Goal: Task Accomplishment & Management: Use online tool/utility

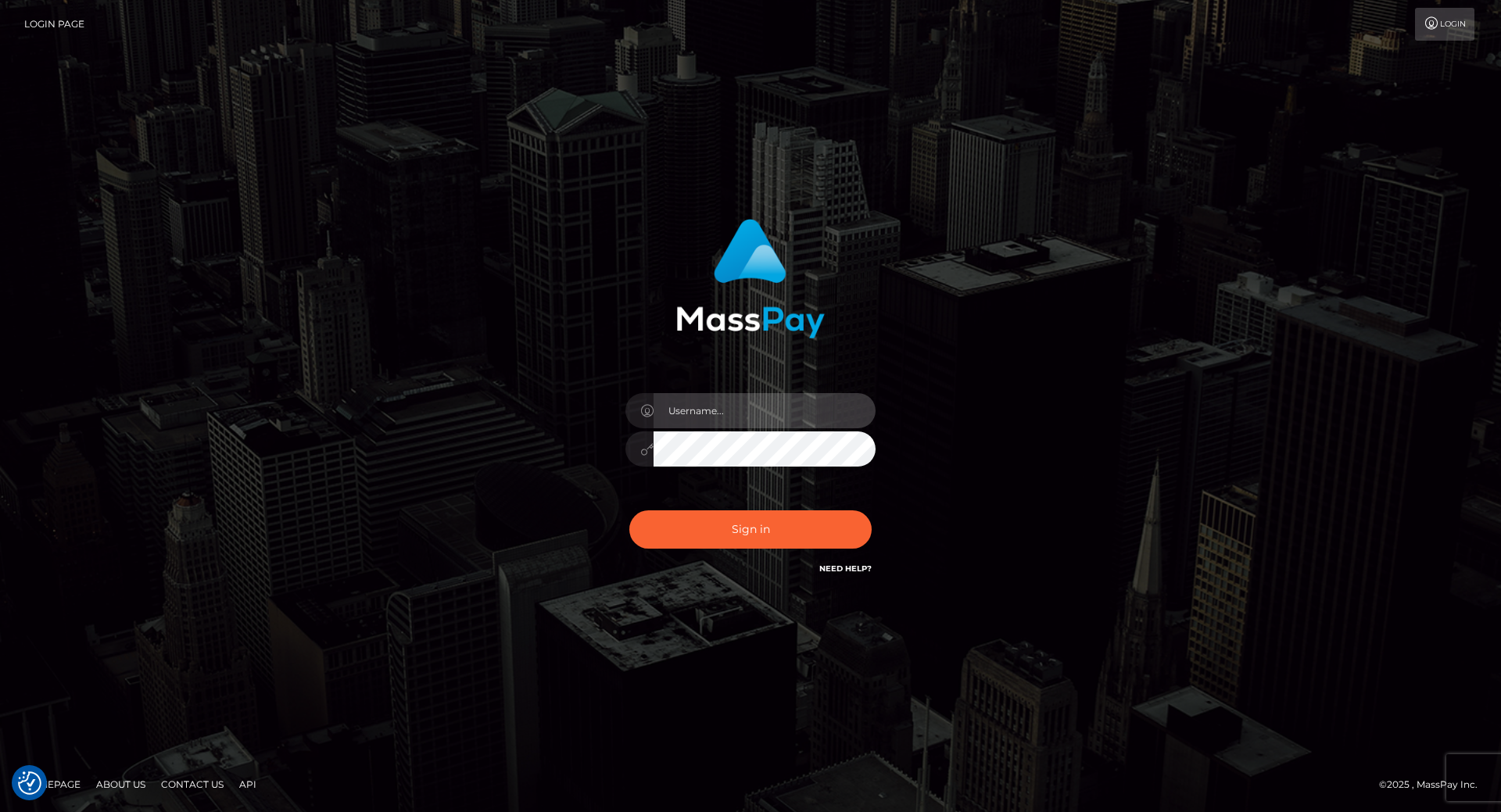
click at [697, 420] on input "text" at bounding box center [764, 411] width 222 height 36
type input "[PERSON_NAME].throne"
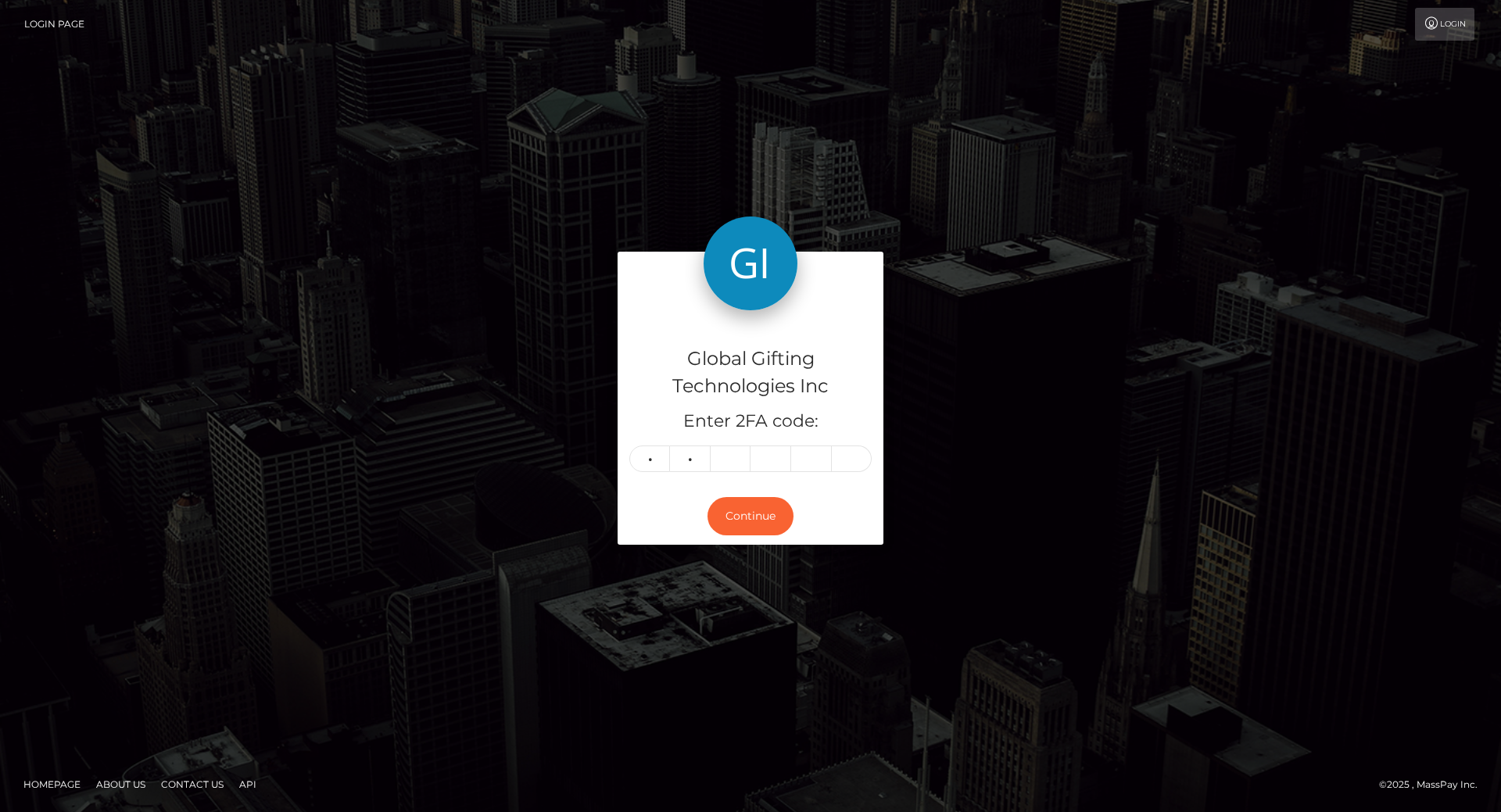
type input "6"
type input "7"
type input "8"
type input "9"
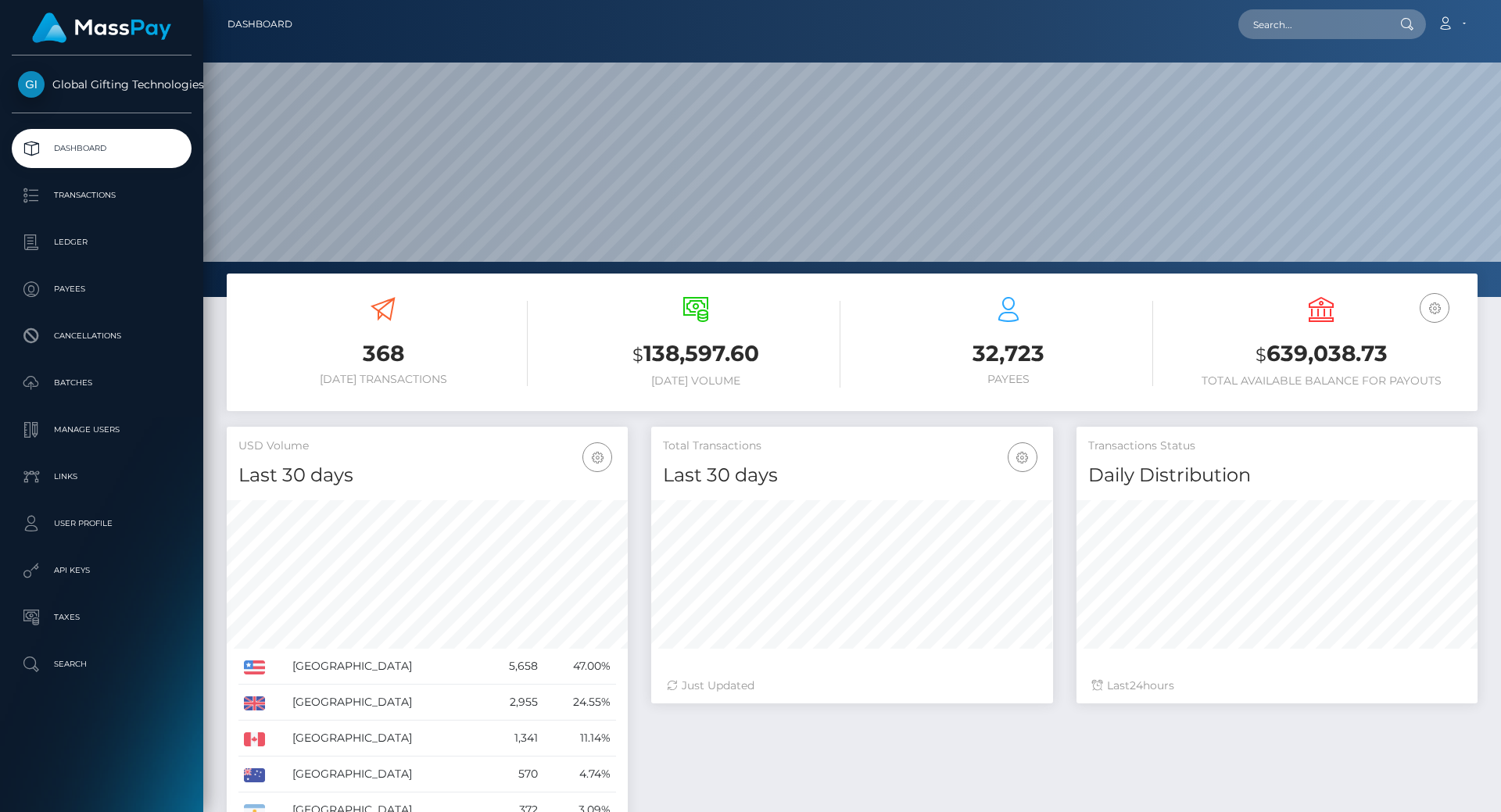
scroll to position [277, 401]
click at [1324, 353] on h3 "$ 639,038.73" at bounding box center [1321, 354] width 289 height 32
copy h3 "639,038.73"
